Goal: Information Seeking & Learning: Learn about a topic

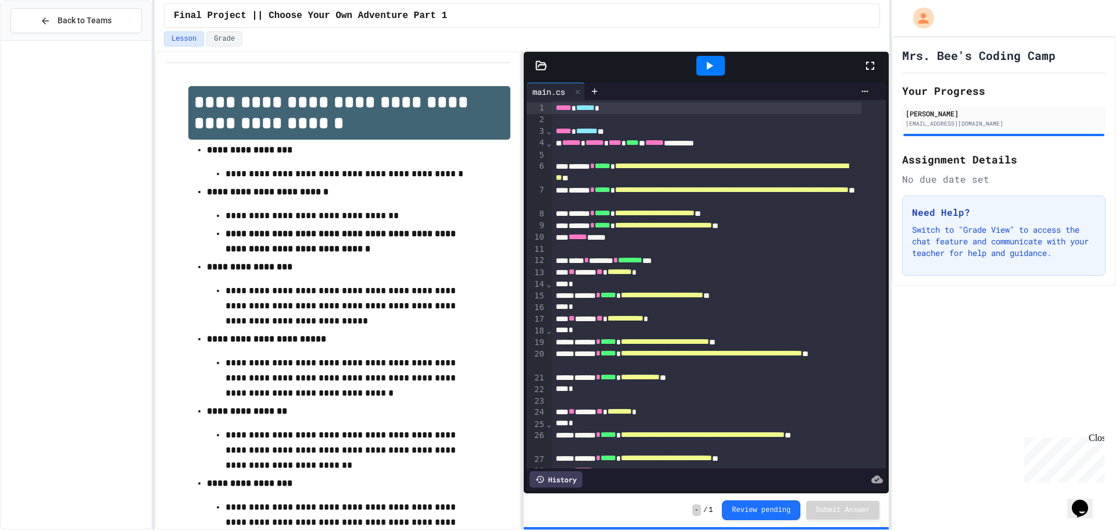
scroll to position [1275, 0]
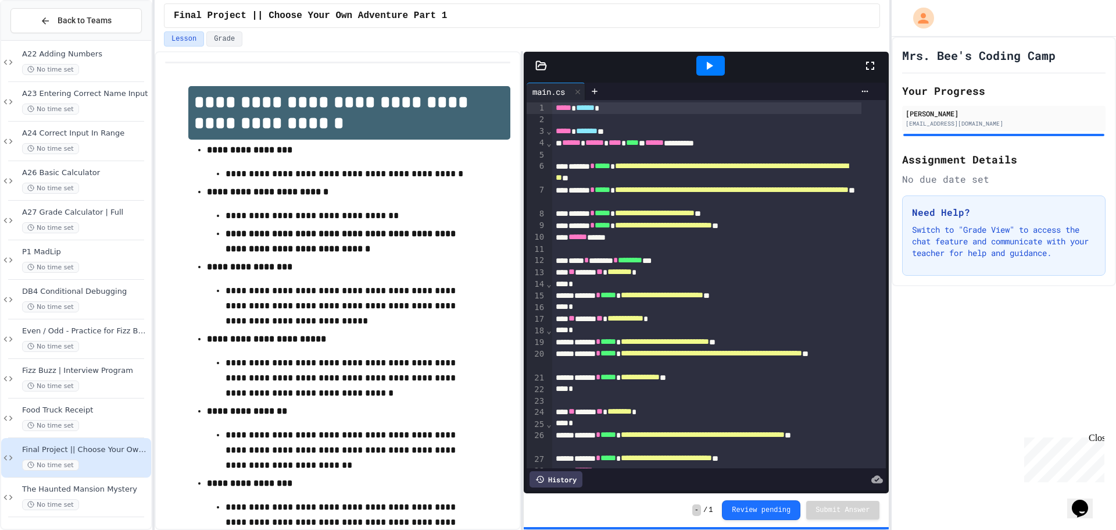
click at [1018, 417] on div "Mrs. Bee's Coding Camp Your Progress [PERSON_NAME] [EMAIL_ADDRESS][DOMAIN_NAME]…" at bounding box center [1004, 283] width 224 height 493
click at [1041, 392] on div "Mrs. Bee's Coding Camp Your Progress [PERSON_NAME] [EMAIL_ADDRESS][DOMAIN_NAME]…" at bounding box center [1004, 283] width 224 height 493
click at [1053, 384] on div "Mrs. Bee's Coding Camp Your Progress [PERSON_NAME] [EMAIL_ADDRESS][DOMAIN_NAME]…" at bounding box center [1004, 283] width 224 height 493
click at [1094, 366] on div "Mrs. Bee's Coding Camp Your Progress [PERSON_NAME] [EMAIL_ADDRESS][DOMAIN_NAME]…" at bounding box center [1004, 283] width 224 height 493
click at [1106, 363] on div "Mrs. Bee's Coding Camp Your Progress [PERSON_NAME] [EMAIL_ADDRESS][DOMAIN_NAME]…" at bounding box center [1004, 283] width 224 height 493
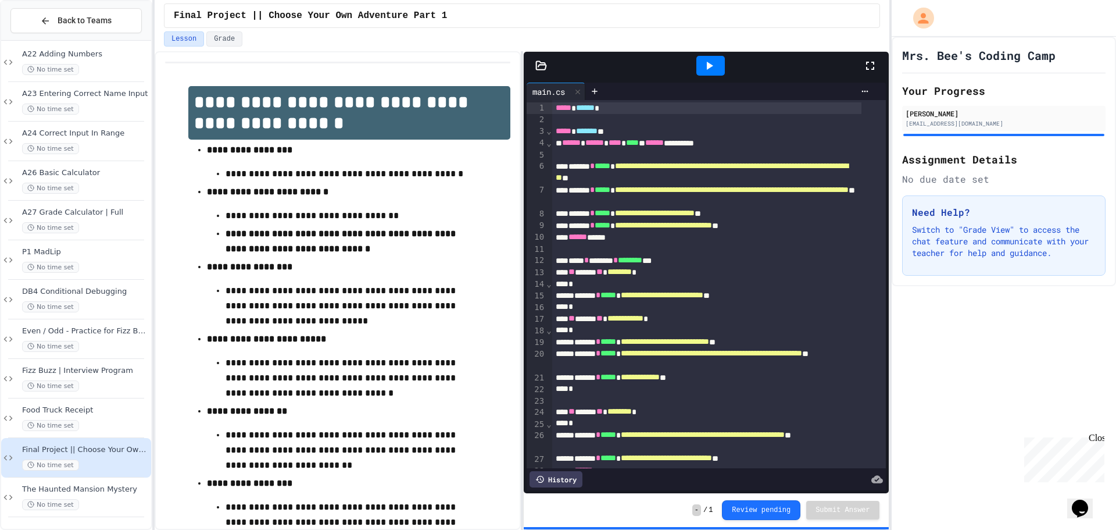
drag, startPoint x: 1106, startPoint y: 363, endPoint x: 1113, endPoint y: 362, distance: 7.8
click at [1113, 362] on div "Mrs. Bee's Coding Camp Your Progress [PERSON_NAME] [EMAIL_ADDRESS][DOMAIN_NAME]…" at bounding box center [1004, 283] width 224 height 493
click at [1113, 360] on div "Mrs. Bee's Coding Camp Your Progress [PERSON_NAME] [EMAIL_ADDRESS][DOMAIN_NAME]…" at bounding box center [1004, 283] width 224 height 493
click at [1116, 352] on html "**********" at bounding box center [558, 265] width 1116 height 530
click at [1103, 286] on div "Mrs. Bee's Coding Camp Your Progress [PERSON_NAME] [EMAIL_ADDRESS][DOMAIN_NAME]…" at bounding box center [1004, 161] width 224 height 249
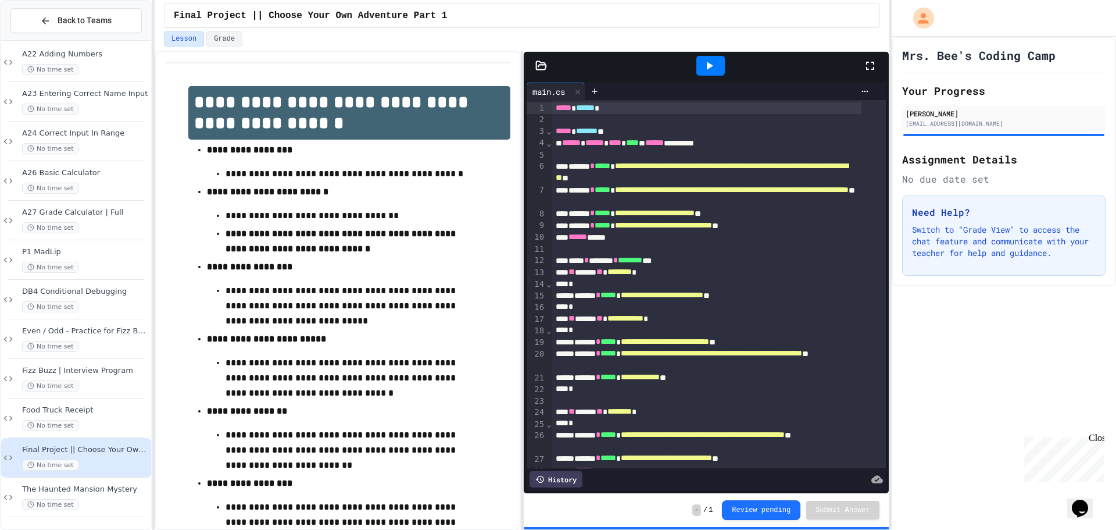
click at [1098, 281] on div "Mrs. Bee's Coding Camp Your Progress [PERSON_NAME] [EMAIL_ADDRESS][DOMAIN_NAME]…" at bounding box center [1004, 161] width 224 height 249
click at [1096, 267] on div "Need Help? Switch to "Grade View" to access the chat feature and communicate wi…" at bounding box center [1004, 235] width 204 height 80
click at [1093, 265] on div "Need Help? Switch to "Grade View" to access the chat feature and communicate wi…" at bounding box center [1004, 235] width 204 height 80
click at [1094, 258] on div "Need Help? Switch to "Grade View" to access the chat feature and communicate wi…" at bounding box center [1004, 235] width 204 height 80
click at [1078, 241] on p "Switch to "Grade View" to access the chat feature and communicate with your tea…" at bounding box center [1004, 241] width 184 height 35
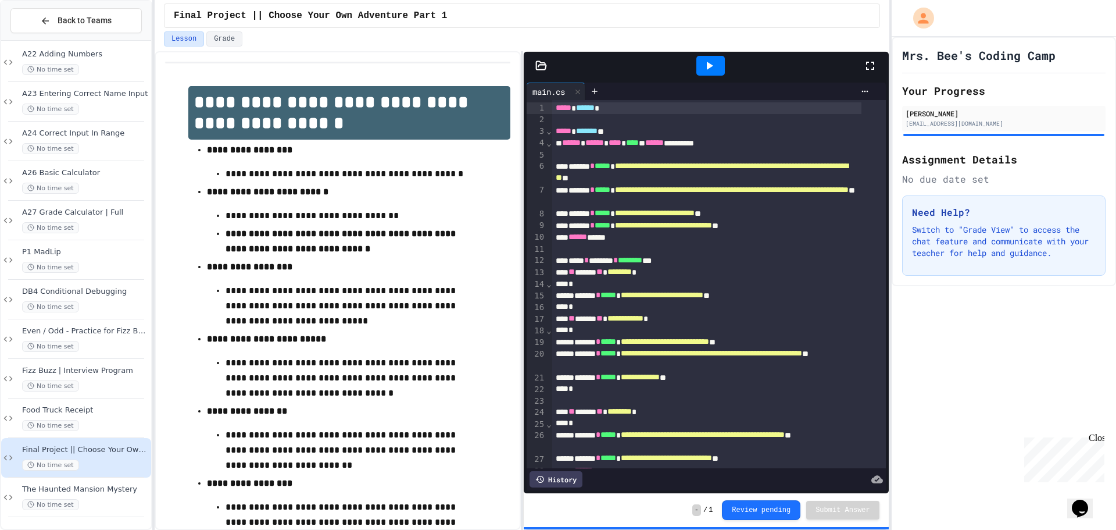
click at [0, 44] on div "Back to Teams Sum of x numbers - User Input No time set A22 Adding Numbers No t…" at bounding box center [76, 265] width 152 height 530
drag, startPoint x: 0, startPoint y: 44, endPoint x: 7, endPoint y: 47, distance: 7.6
click at [3, 46] on div "Back to Teams Sum of x numbers - User Input No time set A22 Adding Numbers No t…" at bounding box center [76, 265] width 152 height 530
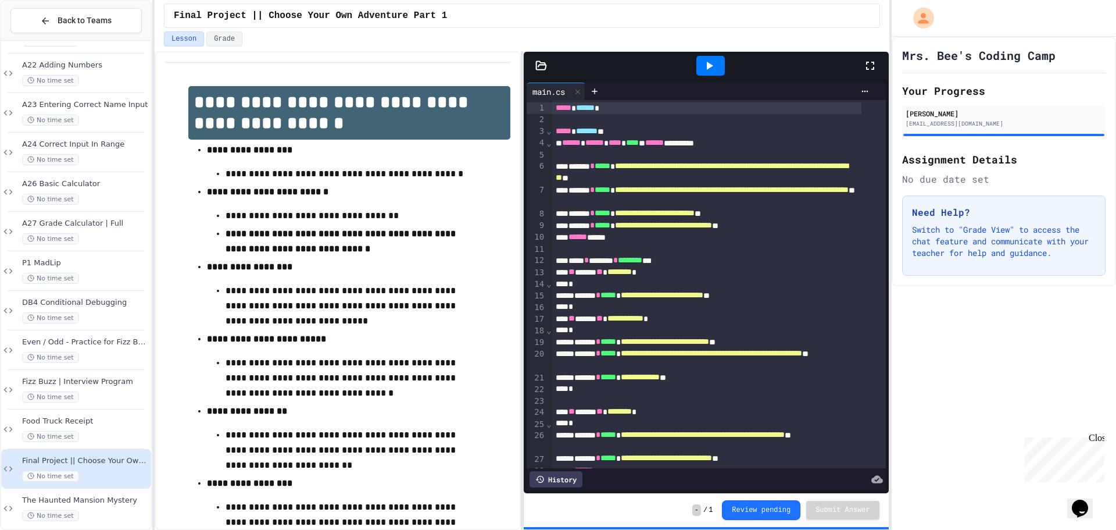
drag, startPoint x: 7, startPoint y: 47, endPoint x: 21, endPoint y: 52, distance: 14.9
click at [21, 52] on div "Sum of x numbers - User Input No time set" at bounding box center [76, 34] width 150 height 40
